Goal: Task Accomplishment & Management: Manage account settings

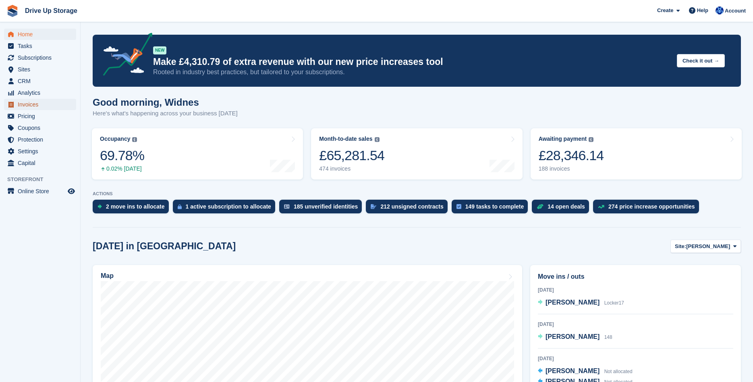
click at [33, 108] on span "Invoices" at bounding box center [42, 104] width 48 height 11
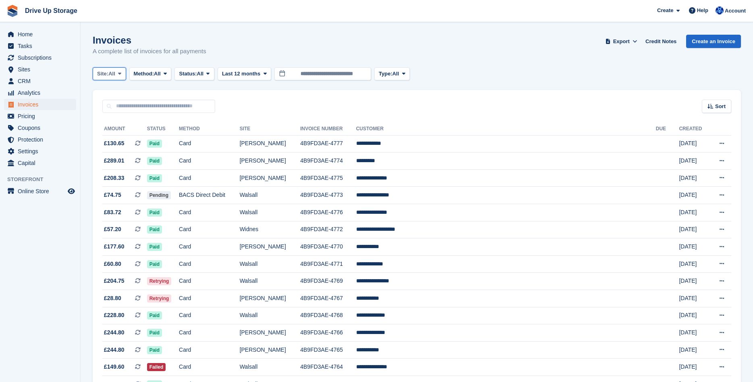
click at [120, 72] on icon at bounding box center [119, 73] width 3 height 5
click at [116, 136] on link "Widnes" at bounding box center [131, 136] width 70 height 15
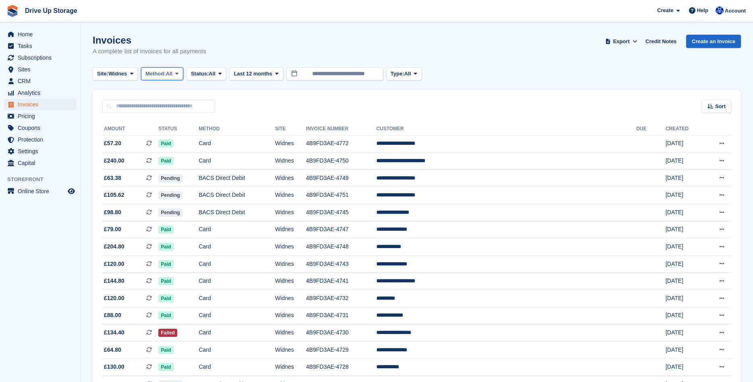
click at [179, 75] on icon at bounding box center [176, 73] width 3 height 5
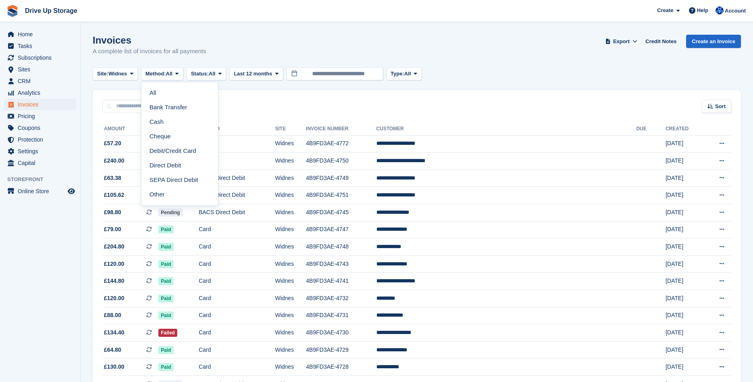
click at [222, 76] on icon at bounding box center [219, 73] width 3 height 5
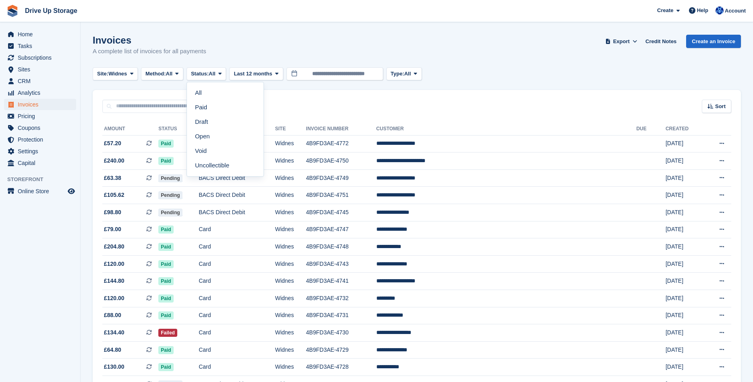
click at [276, 43] on div "Invoices A complete list of invoices for all payments Export Export Invoices Ex…" at bounding box center [417, 50] width 648 height 31
click at [417, 75] on icon at bounding box center [415, 73] width 3 height 5
click at [461, 60] on div "Invoices A complete list of invoices for all payments Export Export Invoices Ex…" at bounding box center [417, 50] width 648 height 31
click at [720, 104] on span "Sort" at bounding box center [720, 106] width 10 height 8
click at [572, 67] on div "Site: Widnes All Stroud Walsall Widnes Method: All All Bank Transfer Cash Chequ…" at bounding box center [417, 73] width 648 height 13
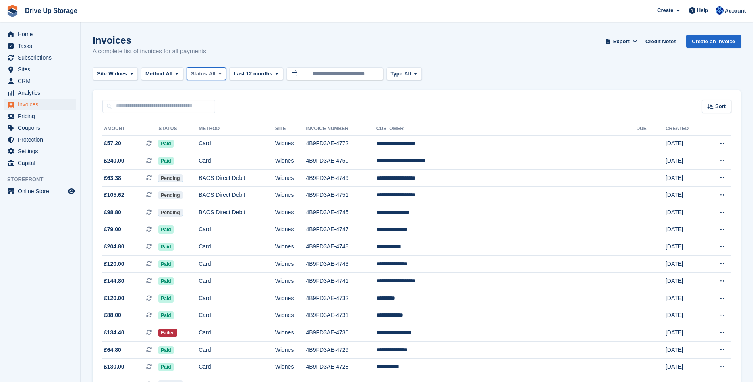
click at [222, 74] on icon at bounding box center [219, 73] width 3 height 5
click at [218, 40] on div "Invoices A complete list of invoices for all payments Export Export Invoices Ex…" at bounding box center [417, 50] width 648 height 31
click at [179, 74] on icon at bounding box center [176, 73] width 3 height 5
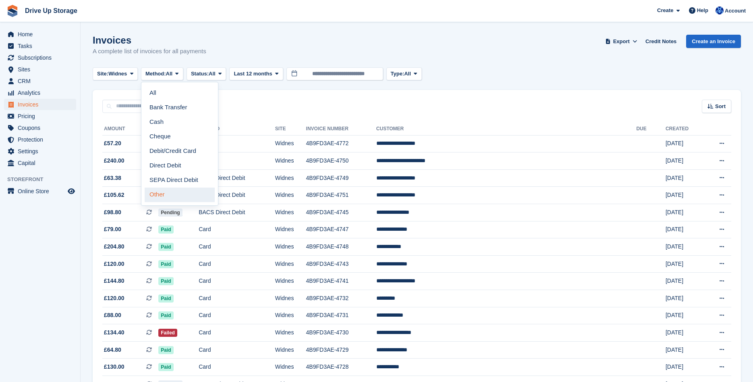
click at [175, 196] on link "Other" at bounding box center [180, 194] width 70 height 15
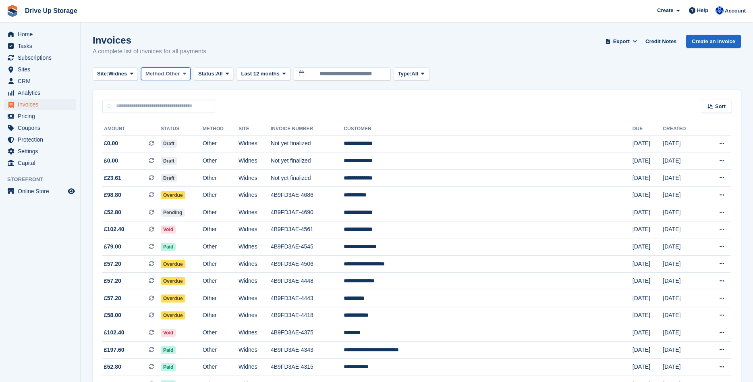
click at [186, 74] on icon at bounding box center [184, 73] width 3 height 5
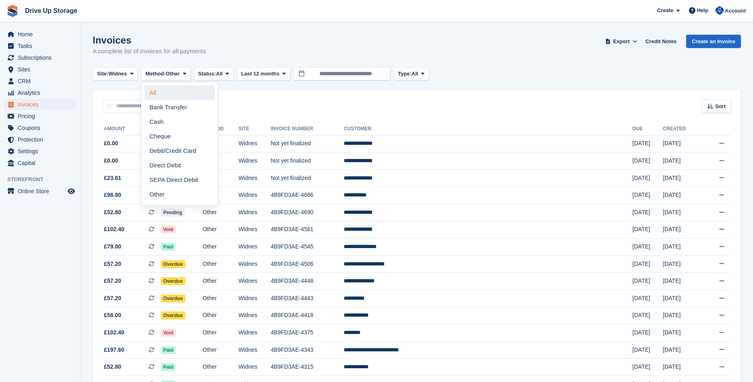
click at [165, 93] on link "All" at bounding box center [180, 92] width 70 height 15
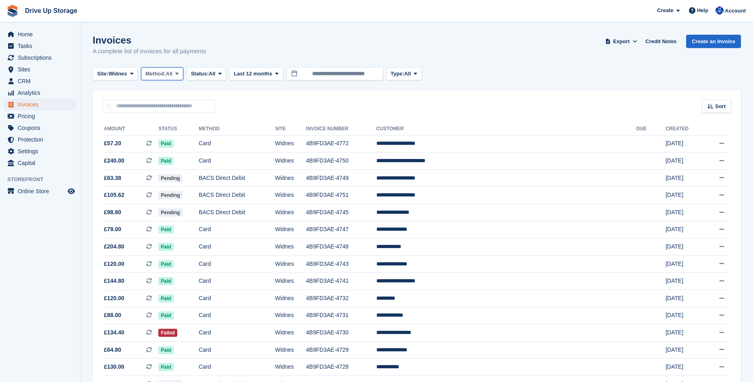
click at [179, 74] on icon at bounding box center [176, 73] width 3 height 5
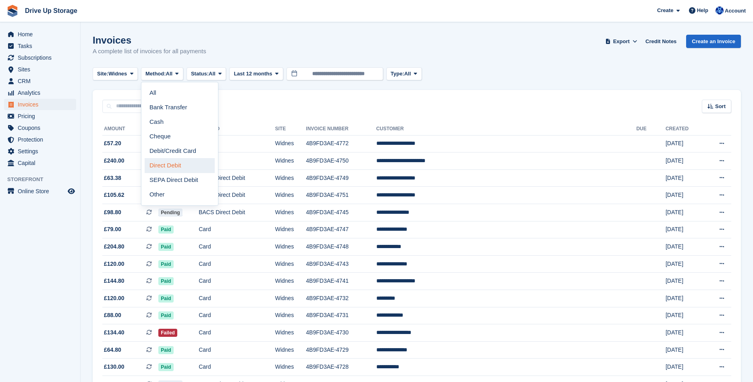
click at [166, 164] on link "Direct Debit" at bounding box center [180, 165] width 70 height 15
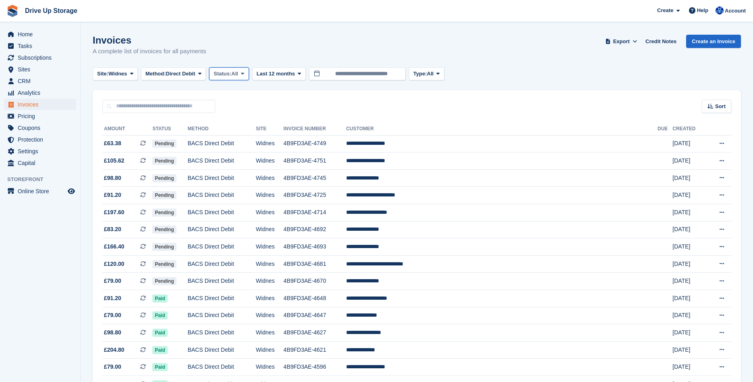
click at [244, 73] on icon at bounding box center [242, 73] width 3 height 5
click at [233, 139] on link "Open" at bounding box center [248, 136] width 70 height 15
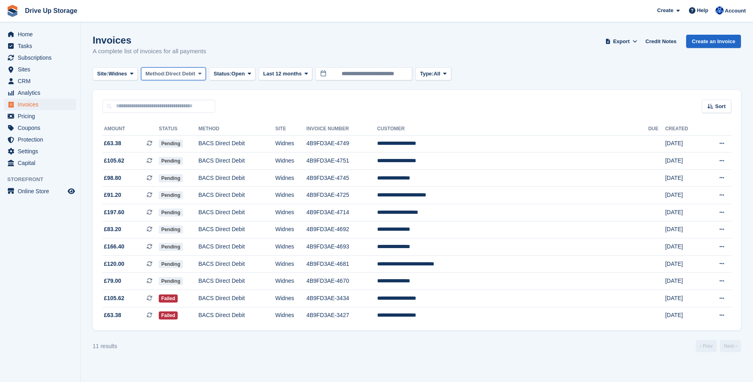
click at [201, 75] on icon at bounding box center [199, 73] width 3 height 5
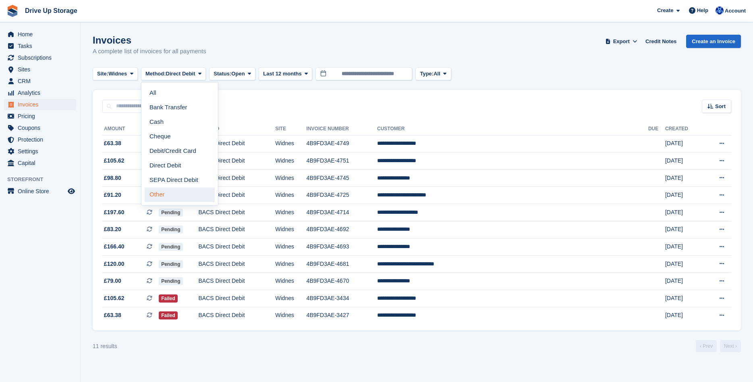
click at [160, 190] on link "Other" at bounding box center [180, 194] width 70 height 15
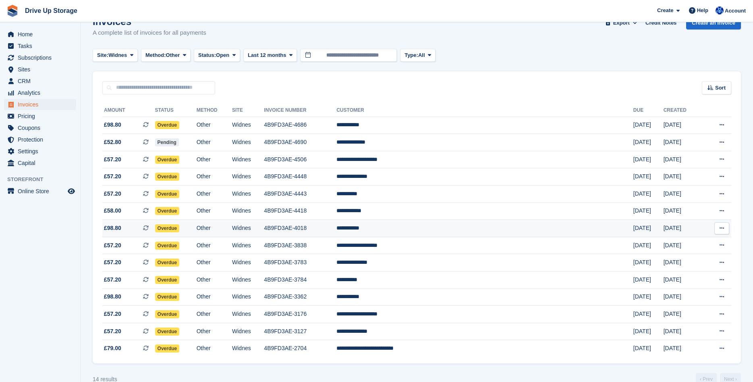
scroll to position [34, 0]
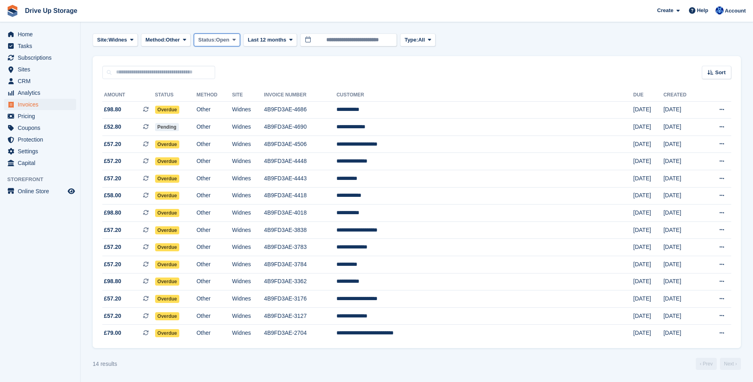
click at [236, 40] on icon at bounding box center [234, 39] width 3 height 5
click at [214, 108] on link "Open" at bounding box center [232, 102] width 70 height 15
click at [739, 38] on div "Site: Widnes All Stroud Walsall Widnes Method: Other All Bank Transfer Cash Che…" at bounding box center [417, 39] width 648 height 13
drag, startPoint x: 723, startPoint y: 35, endPoint x: 725, endPoint y: 31, distance: 4.6
click at [584, 41] on div "Site: Widnes All Stroud Walsall Widnes Method: Other All Bank Transfer Cash Che…" at bounding box center [417, 39] width 648 height 13
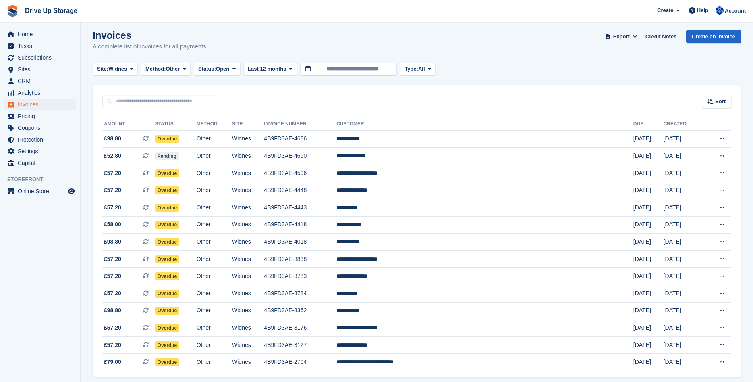
scroll to position [0, 0]
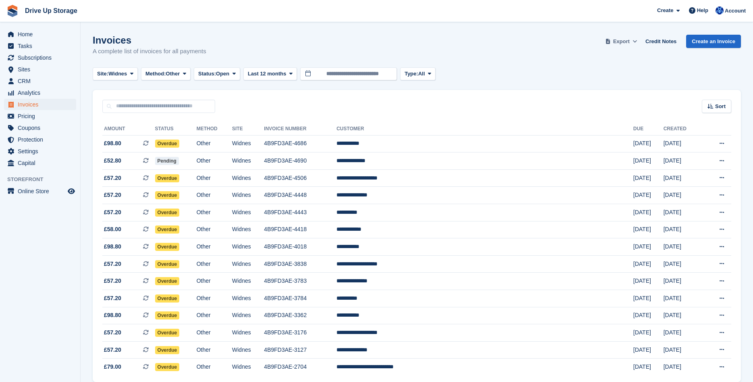
click at [637, 42] on icon at bounding box center [635, 41] width 4 height 5
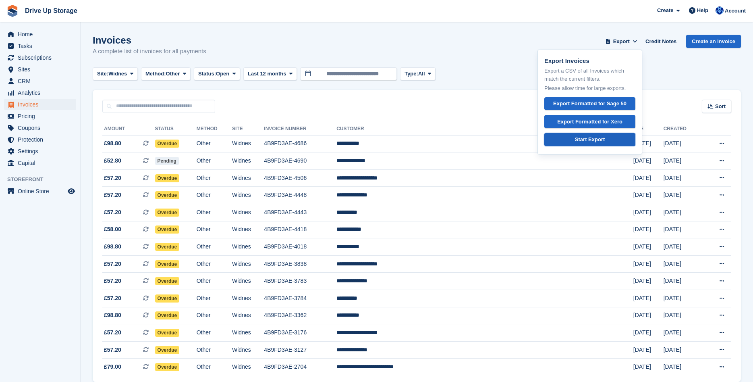
click at [590, 138] on div "Start Export" at bounding box center [590, 139] width 30 height 8
click at [675, 68] on div "Site: Widnes All Stroud Walsall Widnes Method: Other All Bank Transfer Cash Che…" at bounding box center [417, 73] width 648 height 13
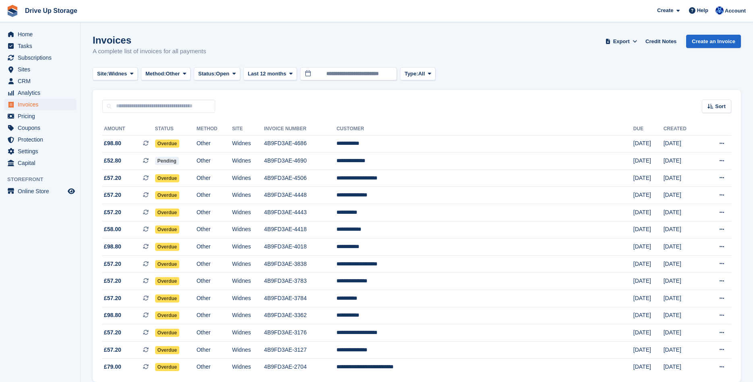
click at [452, 44] on div "Invoices A complete list of invoices for all payments Export Export Invoices Ex…" at bounding box center [417, 50] width 648 height 31
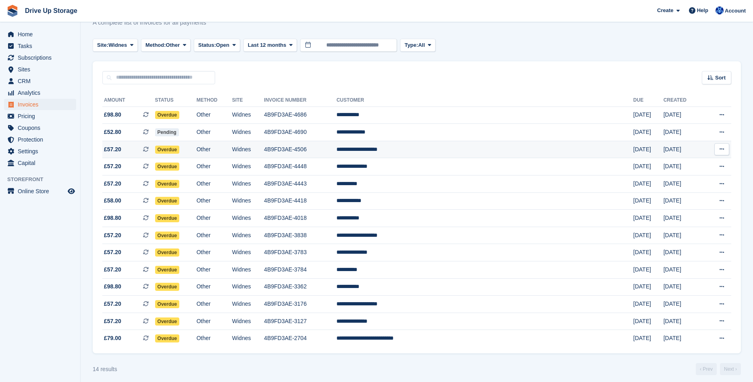
scroll to position [34, 0]
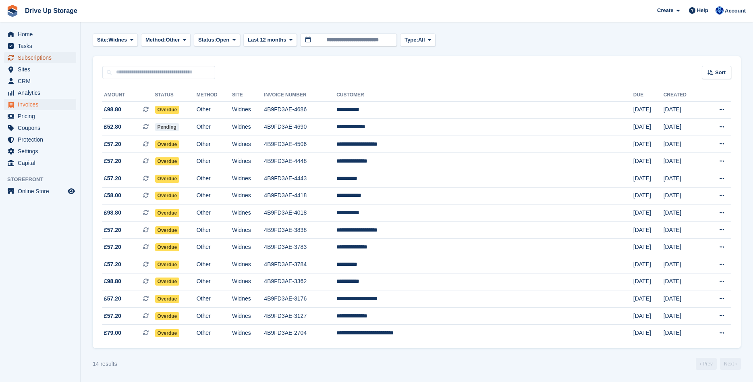
click at [39, 58] on span "Subscriptions" at bounding box center [42, 57] width 48 height 11
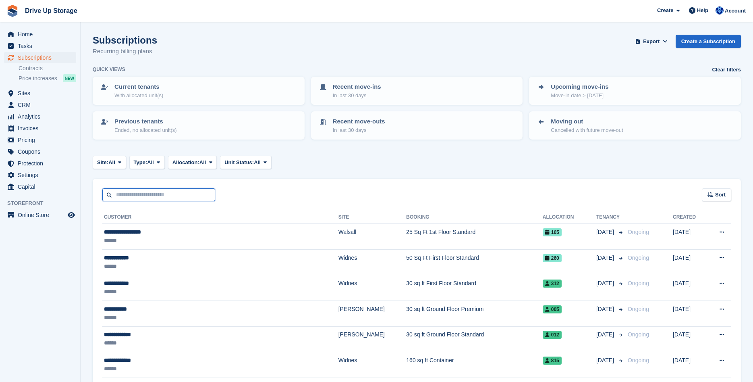
click at [154, 198] on input "text" at bounding box center [158, 194] width 113 height 13
type input "*****"
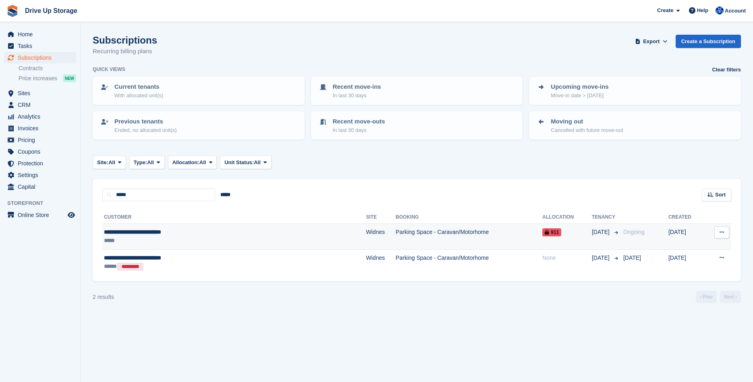
click at [159, 235] on div "**********" at bounding box center [187, 232] width 166 height 8
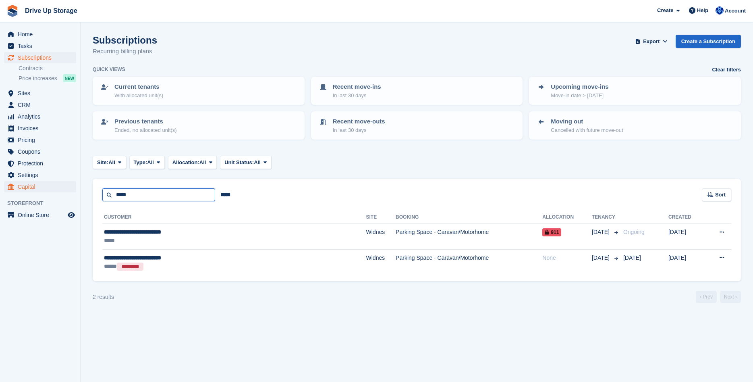
drag, startPoint x: 50, startPoint y: 193, endPoint x: 12, endPoint y: 186, distance: 38.6
click at [102, 192] on input "*****" at bounding box center [158, 194] width 113 height 13
type input "****"
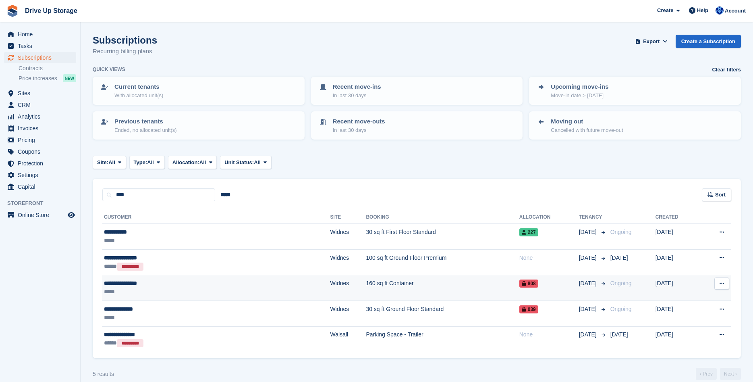
click at [122, 292] on div "*****" at bounding box center [163, 291] width 118 height 8
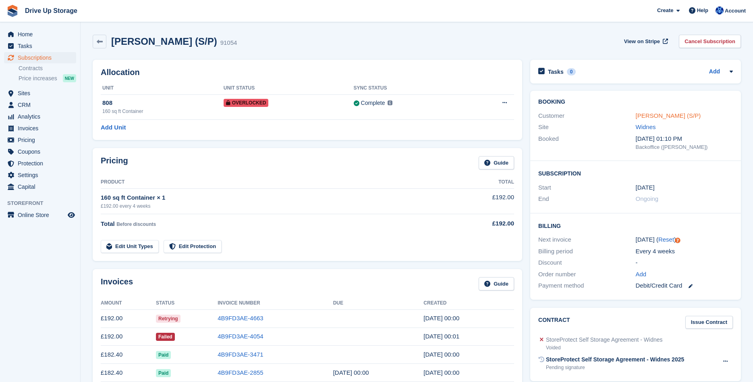
click at [664, 117] on link "[PERSON_NAME] (S/P)" at bounding box center [668, 115] width 65 height 7
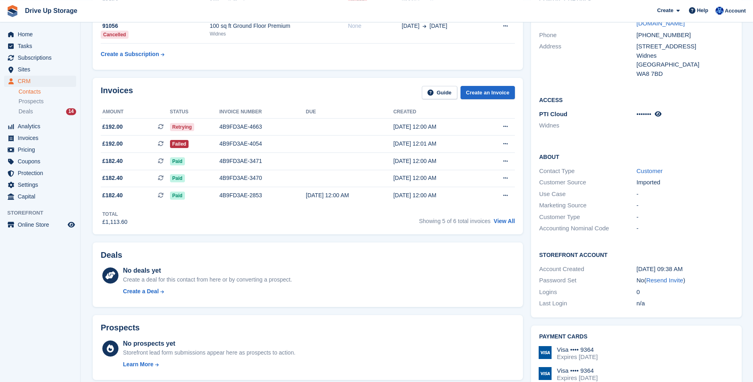
scroll to position [288, 0]
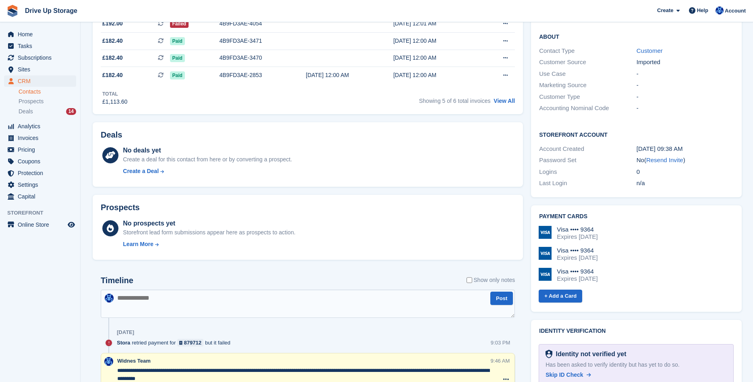
click at [150, 301] on textarea at bounding box center [308, 303] width 414 height 28
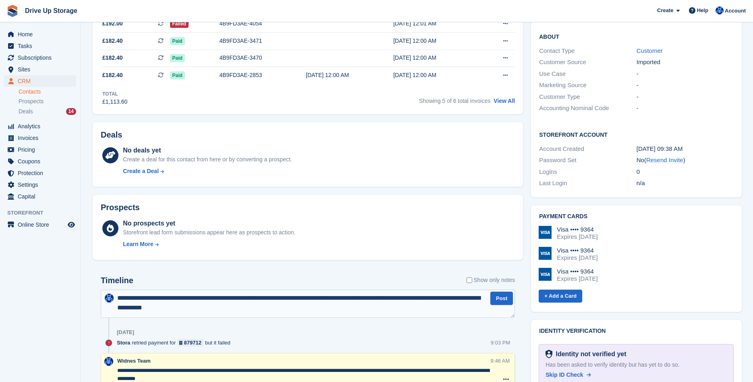
type textarea "**********"
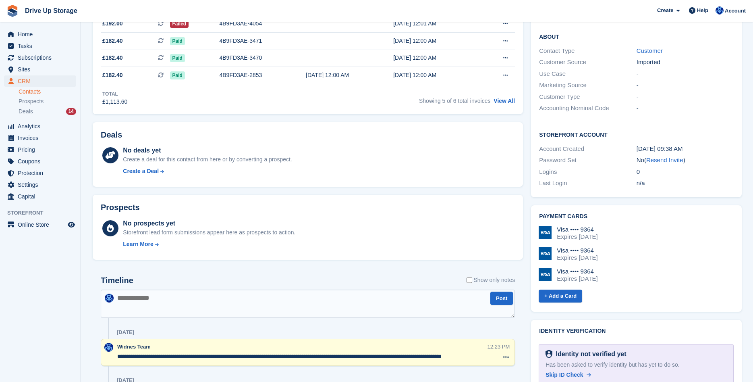
click at [475, 357] on textarea "**********" at bounding box center [302, 356] width 370 height 8
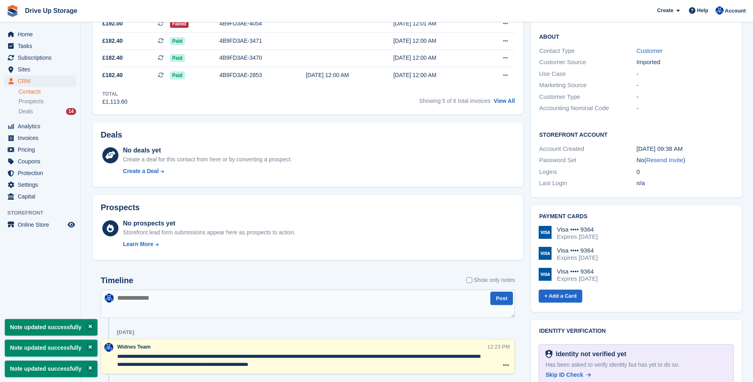
type textarea "**********"
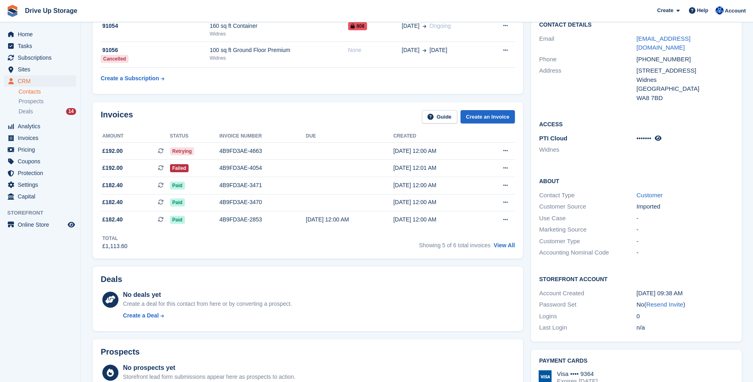
scroll to position [82, 0]
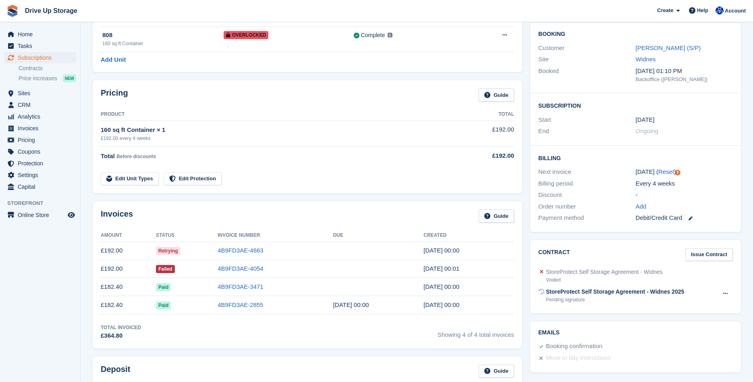
scroll to position [82, 0]
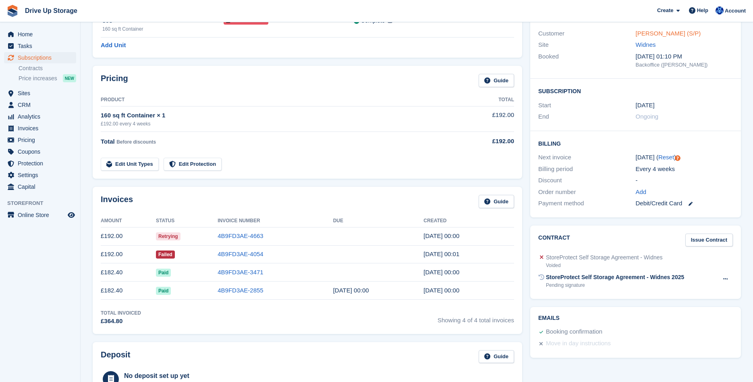
click at [655, 33] on link "Katie Shaw (S/P)" at bounding box center [668, 33] width 65 height 7
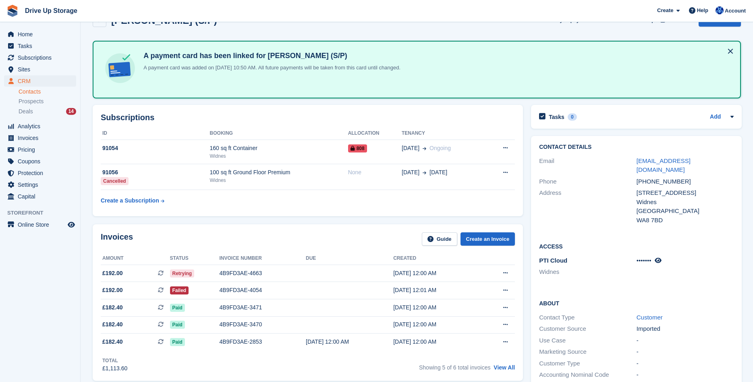
scroll to position [41, 0]
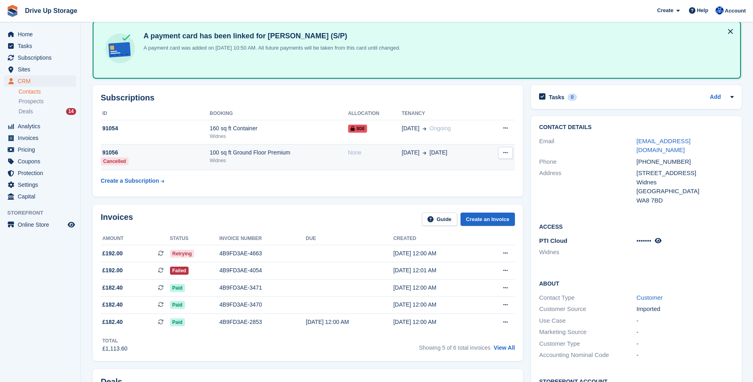
click at [202, 158] on td "91056 Cancelled" at bounding box center [155, 157] width 109 height 26
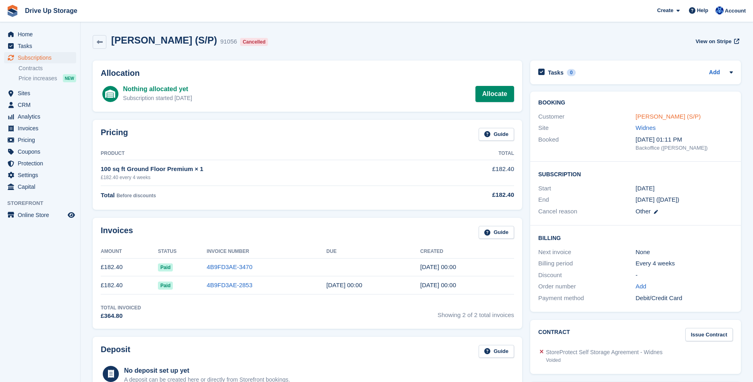
click at [656, 115] on link "[PERSON_NAME] (S/P)" at bounding box center [668, 116] width 65 height 7
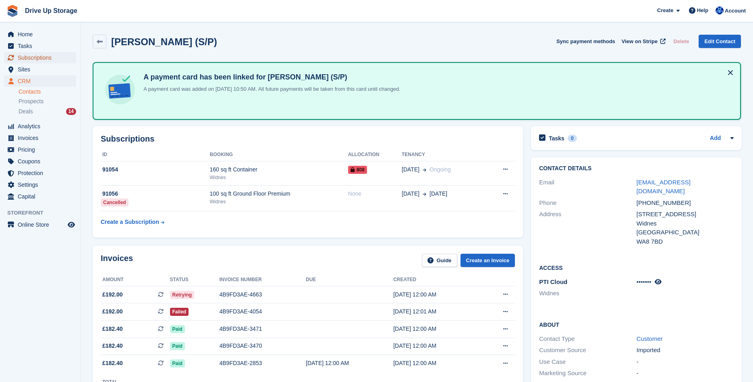
click at [24, 58] on span "Subscriptions" at bounding box center [42, 57] width 48 height 11
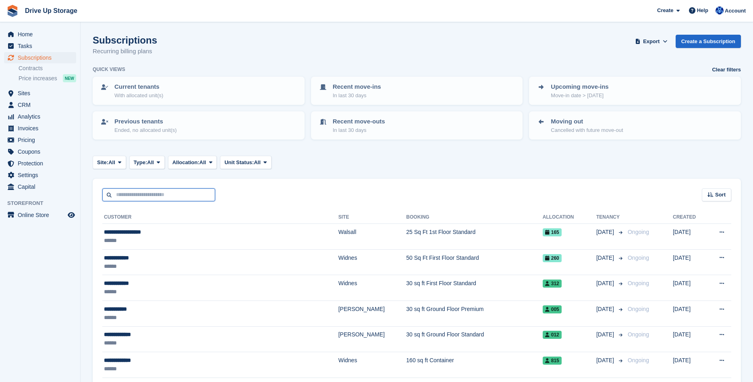
click at [137, 194] on input "text" at bounding box center [158, 194] width 113 height 13
type input "**********"
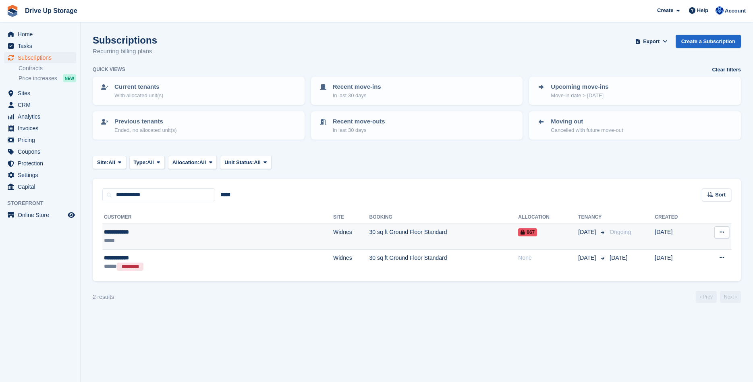
click at [212, 231] on div "**********" at bounding box center [163, 232] width 119 height 8
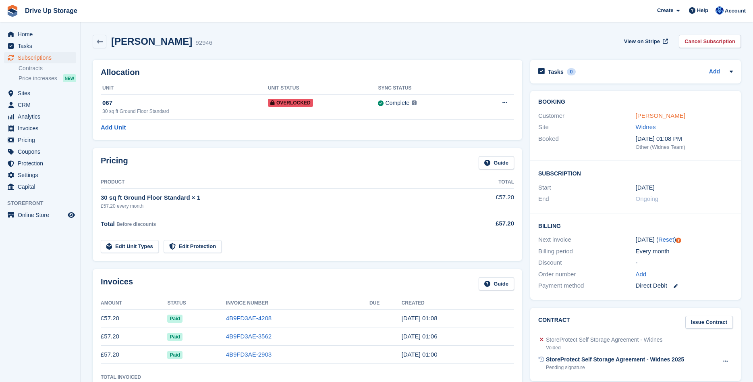
click at [645, 118] on link "Keith Hughes" at bounding box center [661, 115] width 50 height 7
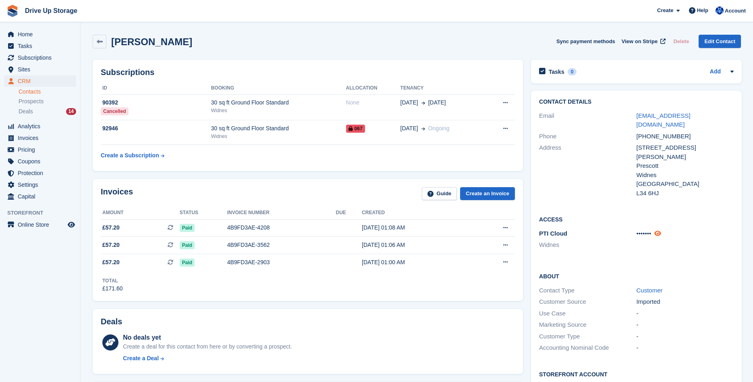
click at [658, 230] on icon at bounding box center [657, 233] width 7 height 6
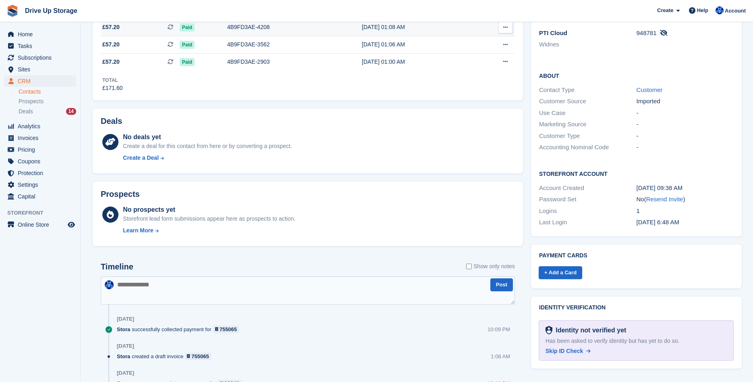
scroll to position [247, 0]
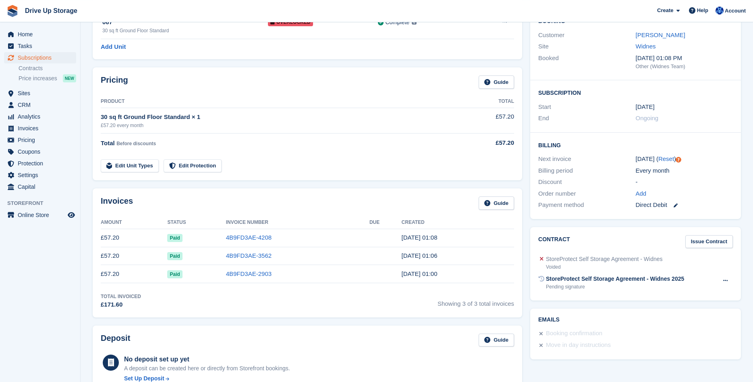
scroll to position [82, 0]
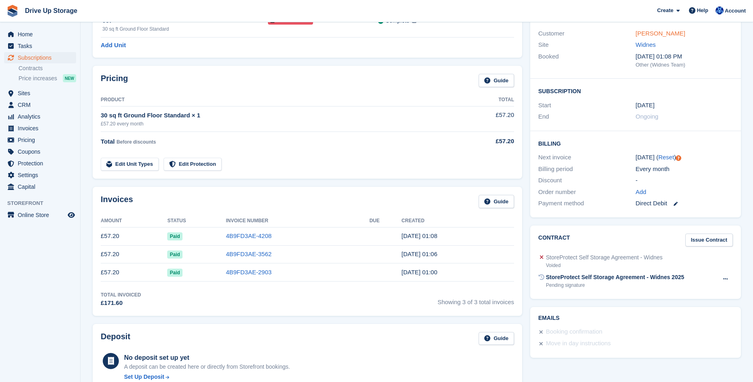
click at [656, 35] on link "Keith Hughes" at bounding box center [661, 33] width 50 height 7
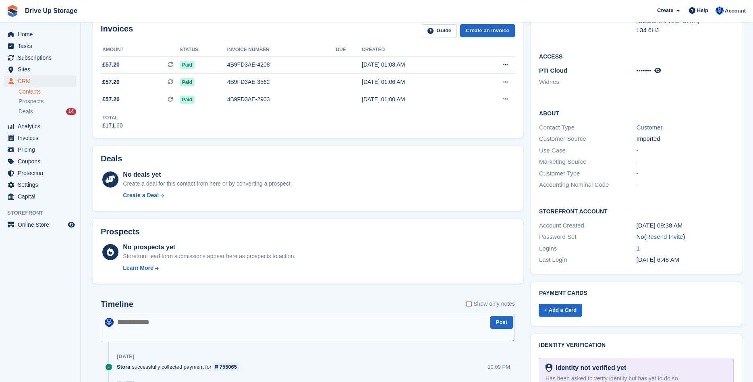
scroll to position [164, 0]
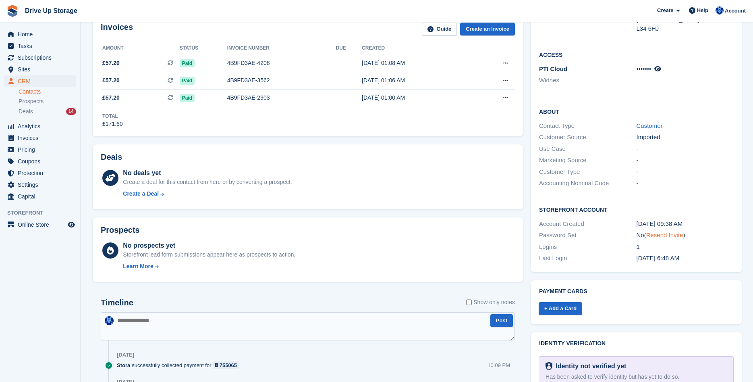
click at [672, 231] on link "Resend Invite" at bounding box center [664, 234] width 37 height 7
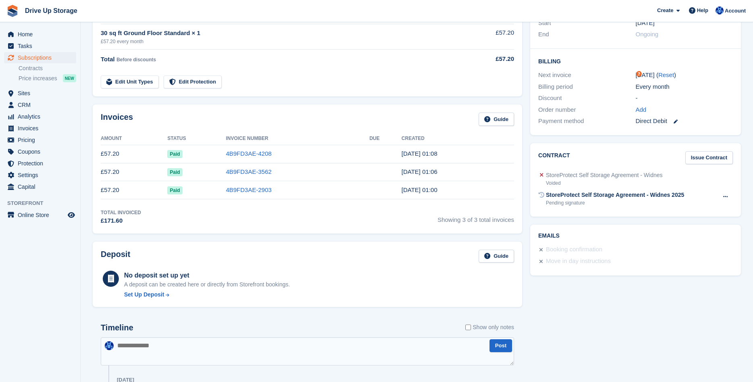
scroll to position [82, 0]
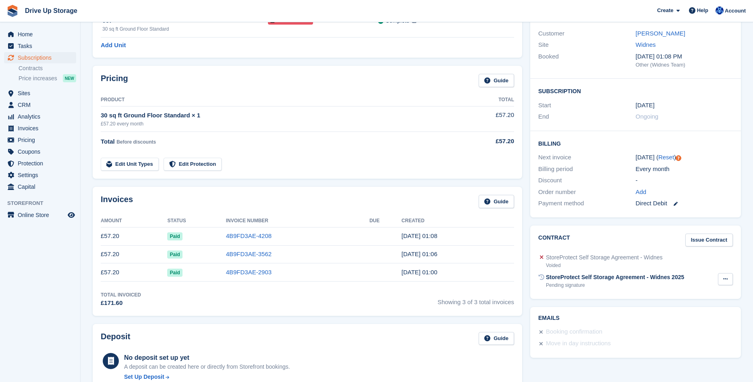
click at [727, 280] on icon at bounding box center [725, 278] width 4 height 5
click at [693, 297] on p "Void contract" at bounding box center [694, 294] width 70 height 10
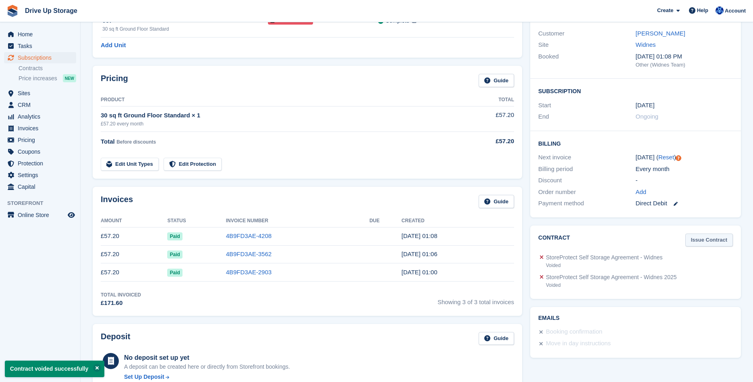
click at [704, 242] on link "Issue Contract" at bounding box center [709, 239] width 48 height 13
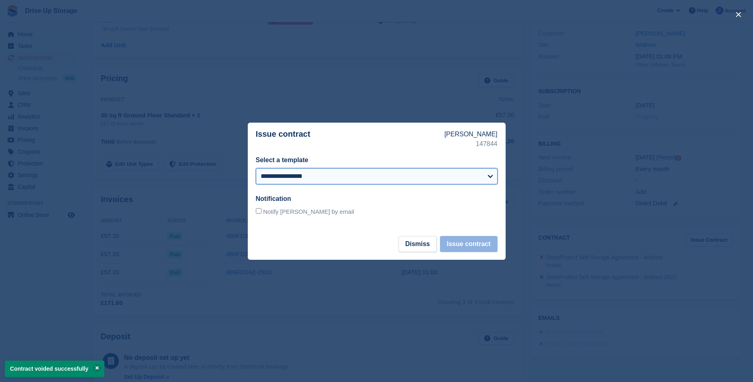
click at [256, 168] on select "**********" at bounding box center [377, 176] width 242 height 16
select select "***"
click option "**********" at bounding box center [0, 0] width 0 height 0
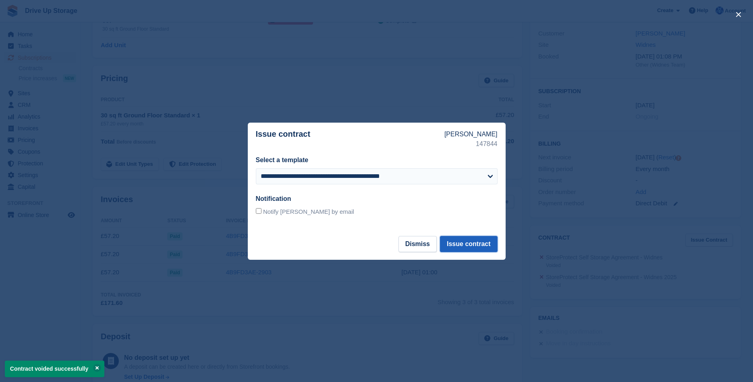
click at [472, 247] on button "Issue contract" at bounding box center [468, 244] width 57 height 16
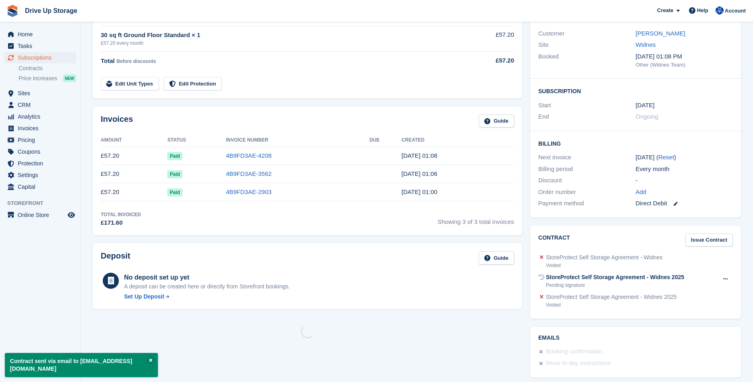
scroll to position [0, 0]
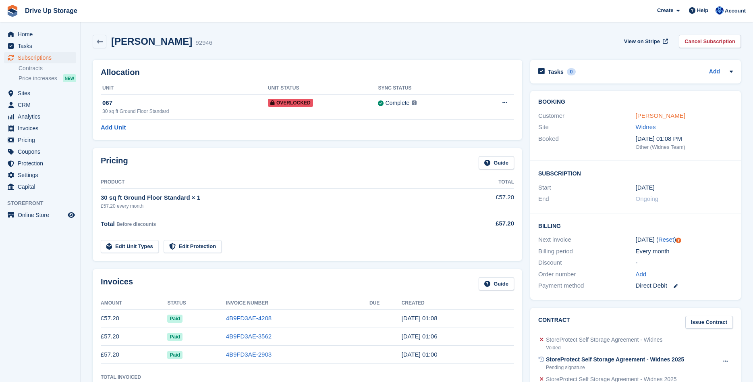
click at [649, 115] on link "Keith Hughes" at bounding box center [661, 115] width 50 height 7
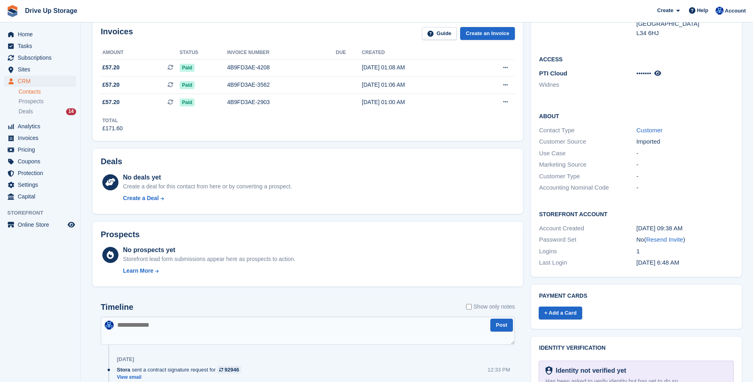
scroll to position [247, 0]
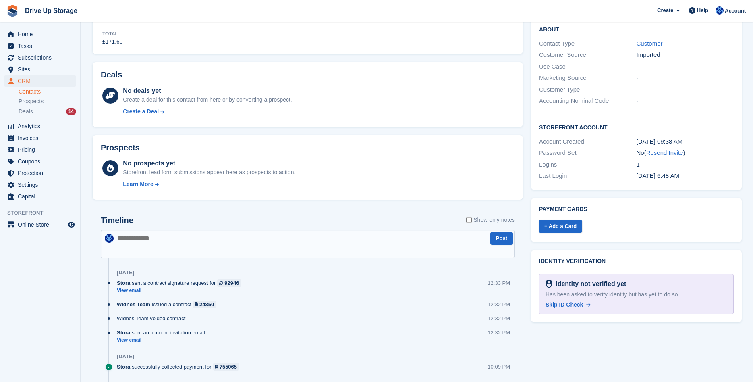
click at [148, 243] on textarea at bounding box center [308, 244] width 414 height 28
type textarea "**********"
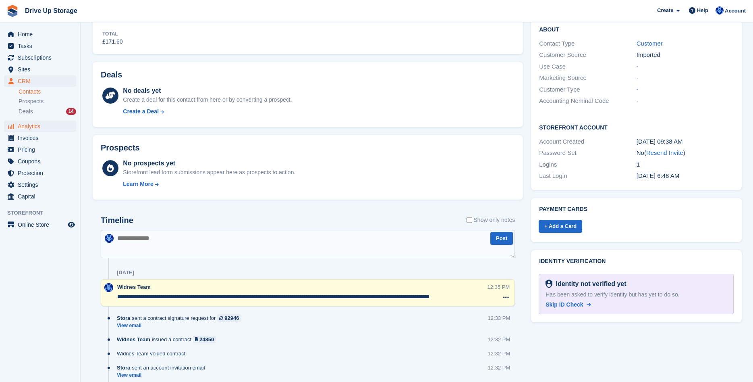
scroll to position [0, 0]
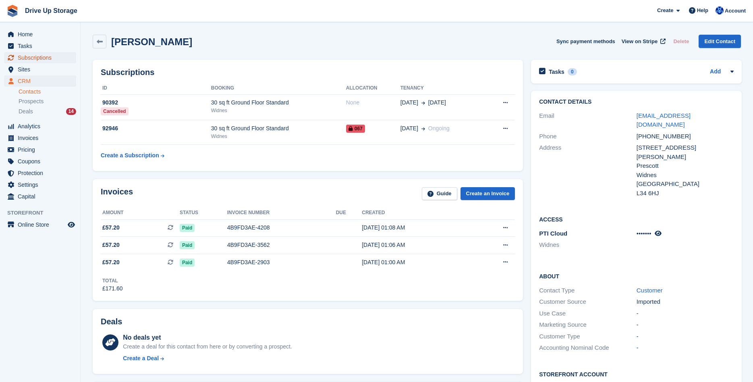
click at [25, 57] on span "Subscriptions" at bounding box center [42, 57] width 48 height 11
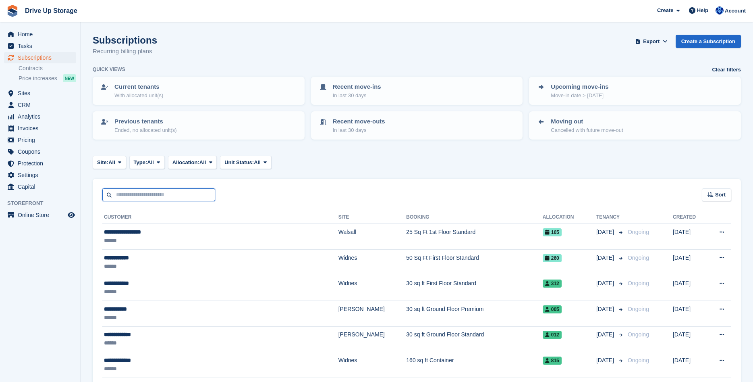
click at [127, 196] on input "text" at bounding box center [158, 194] width 113 height 13
type input "******"
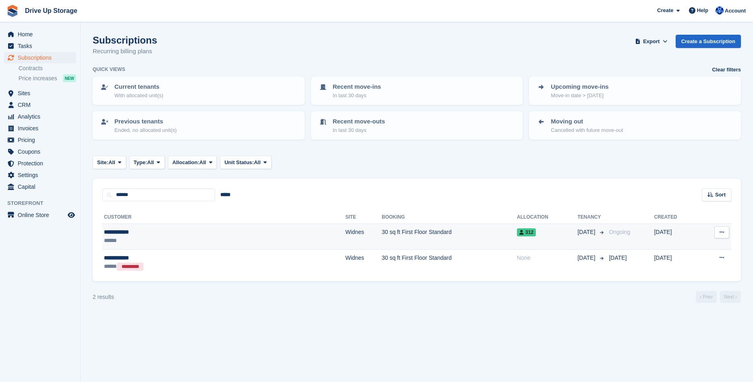
click at [128, 237] on div "******" at bounding box center [166, 240] width 124 height 8
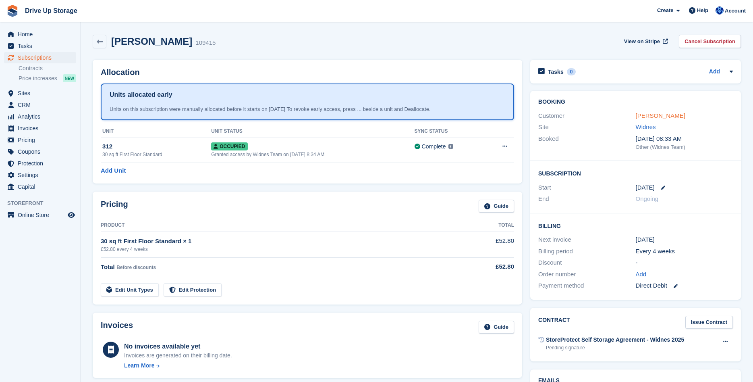
click at [649, 118] on link "[PERSON_NAME]" at bounding box center [661, 115] width 50 height 7
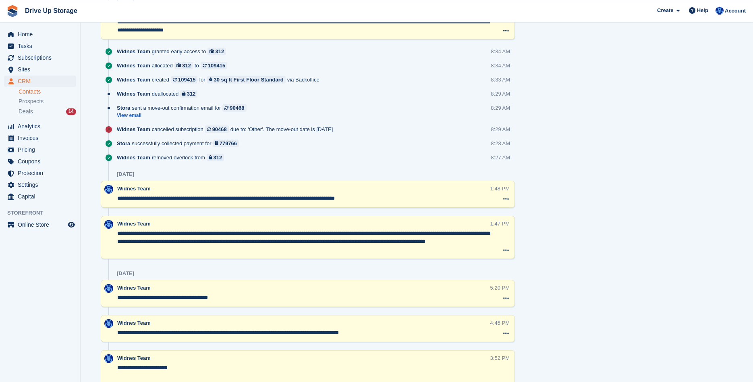
scroll to position [534, 0]
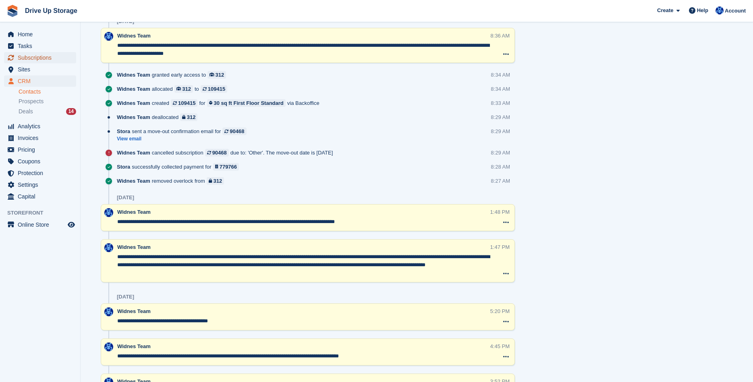
click at [38, 60] on span "Subscriptions" at bounding box center [42, 57] width 48 height 11
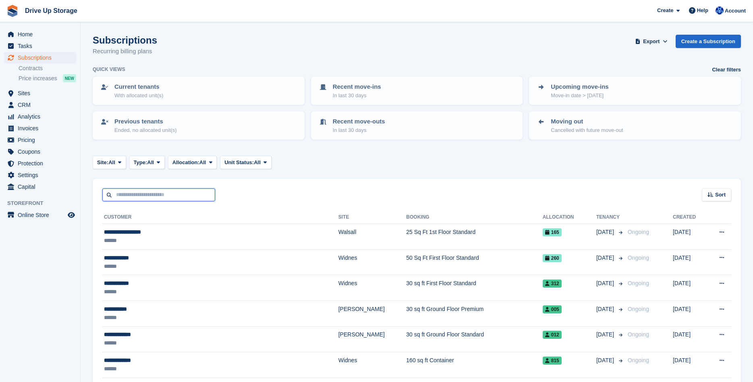
click at [144, 195] on input "text" at bounding box center [158, 194] width 113 height 13
type input "******"
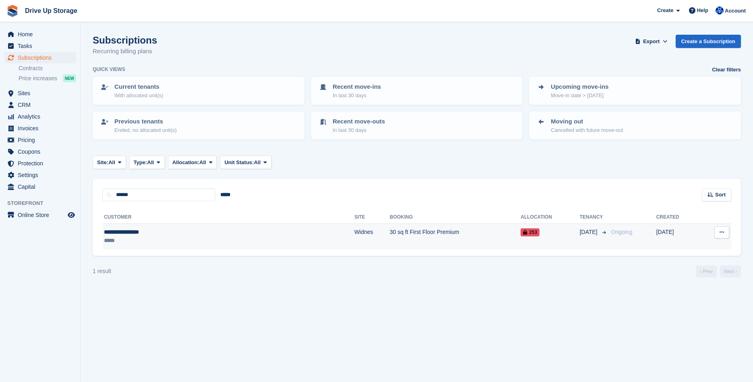
click at [176, 233] on div "**********" at bounding box center [170, 232] width 132 height 8
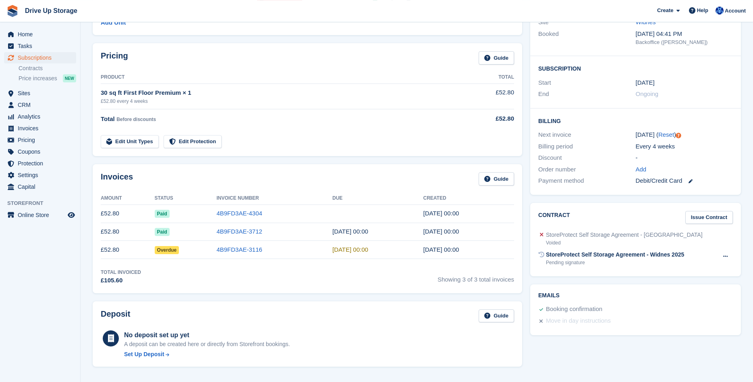
scroll to position [123, 0]
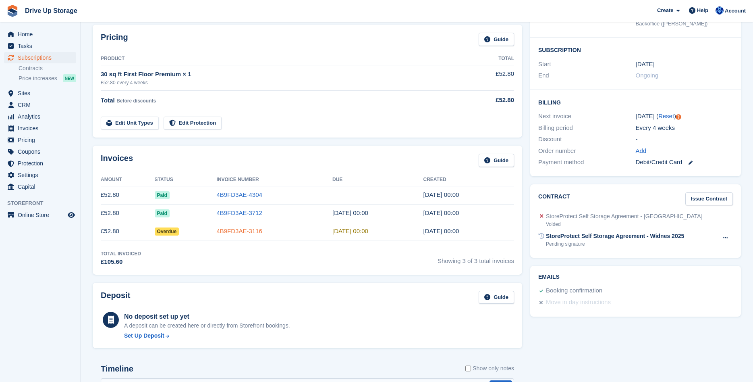
click at [243, 227] on link "4B9FD3AE-3116" at bounding box center [239, 230] width 46 height 7
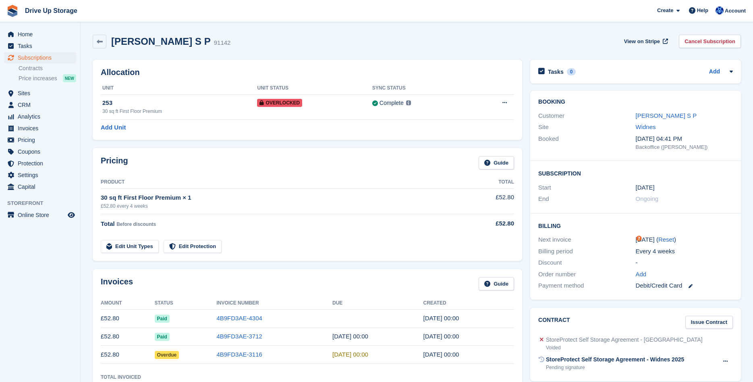
scroll to position [123, 0]
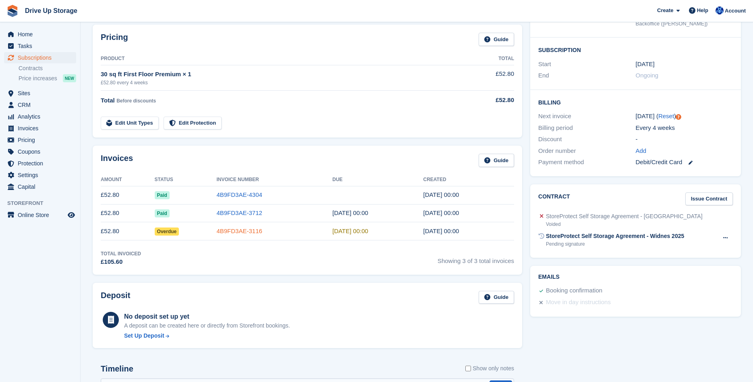
click at [238, 231] on link "4B9FD3AE-3116" at bounding box center [239, 230] width 46 height 7
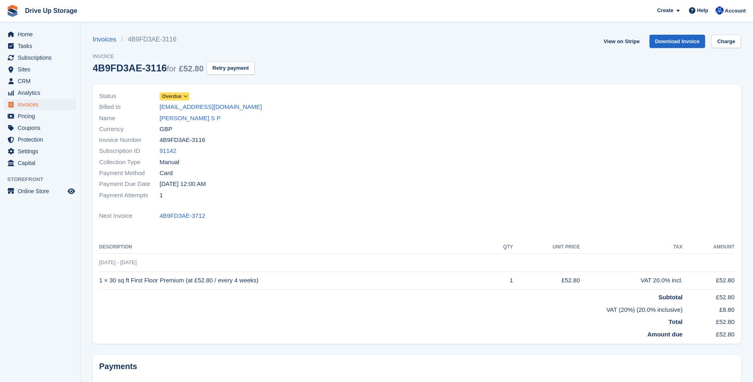
click at [729, 34] on section "Invoices 4B9FD3AE-3116 Invoice 4B9FD3AE-3116 for £52.80 Retry payment View on S…" at bounding box center [417, 228] width 673 height 456
click at [724, 43] on link "Charge" at bounding box center [726, 41] width 29 height 13
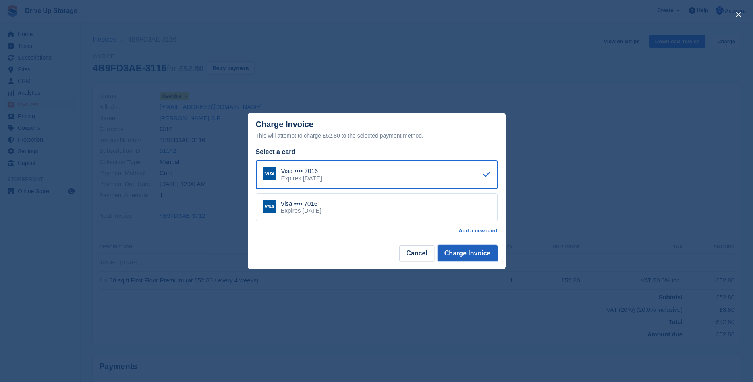
click at [452, 253] on button "Charge Invoice" at bounding box center [468, 253] width 60 height 16
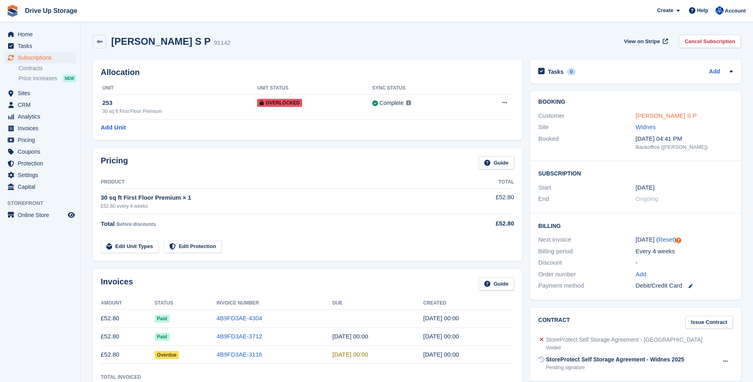
click at [659, 114] on link "[PERSON_NAME] S P" at bounding box center [666, 115] width 61 height 7
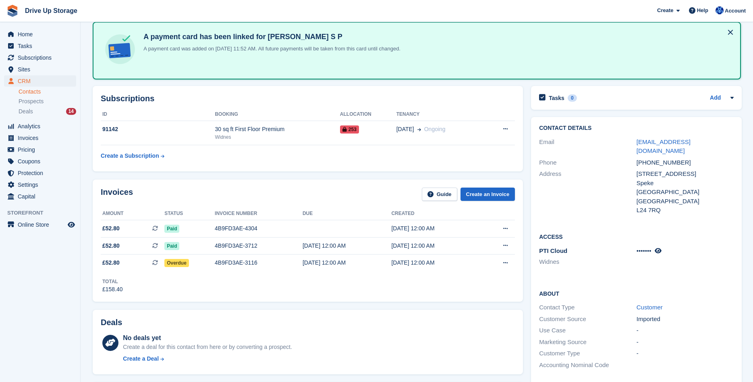
scroll to position [41, 0]
